Goal: Communication & Community: Answer question/provide support

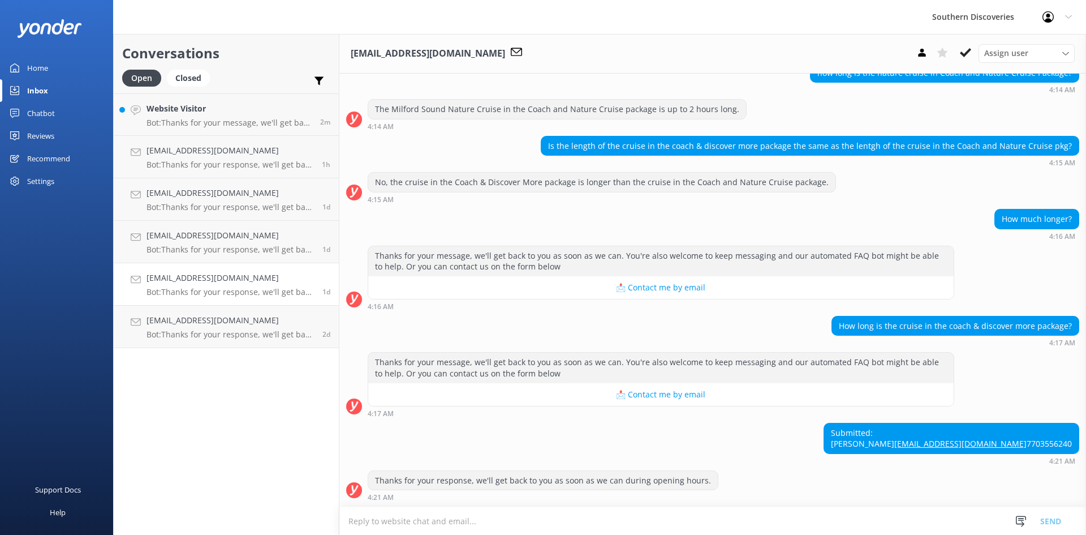
scroll to position [135, 0]
click at [888, 518] on textarea at bounding box center [712, 521] width 747 height 28
click at [190, 104] on h4 "Website Visitor" at bounding box center [229, 108] width 165 height 12
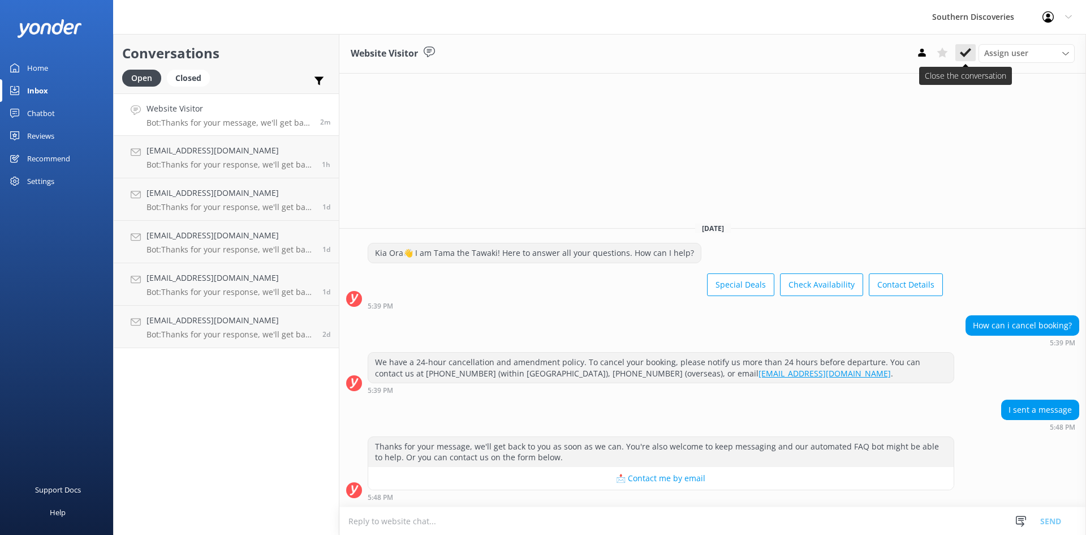
click at [963, 53] on icon at bounding box center [965, 52] width 11 height 11
